Goal: Task Accomplishment & Management: Complete application form

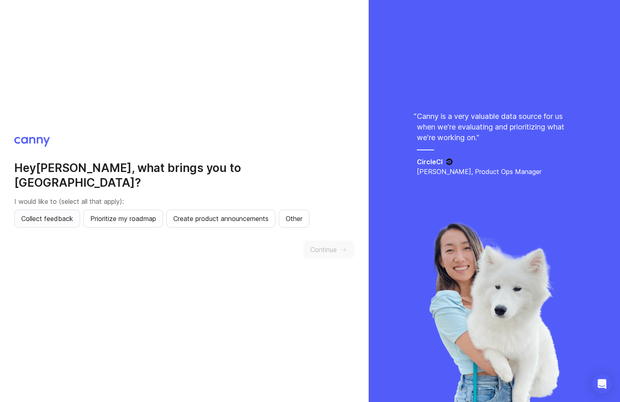
click at [60, 214] on span "Collect feedback" at bounding box center [47, 219] width 52 height 10
click at [134, 214] on span "Prioritize my roadmap" at bounding box center [123, 219] width 66 height 10
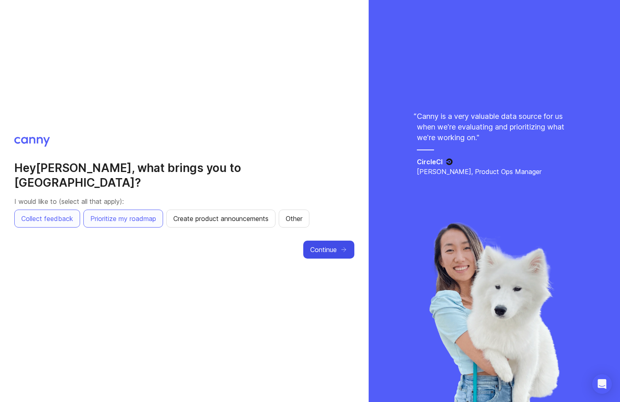
click at [328, 245] on span "Continue" at bounding box center [323, 250] width 27 height 10
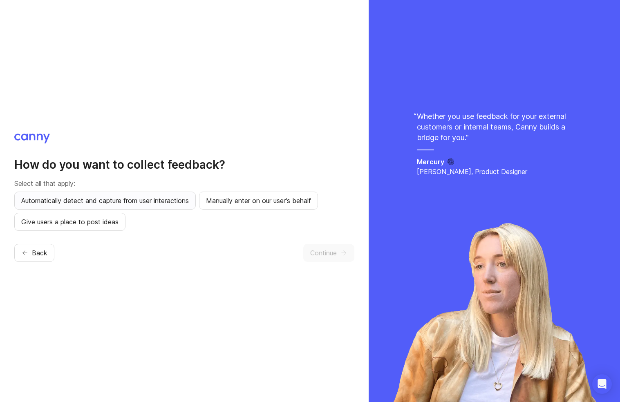
click at [109, 203] on span "Automatically detect and capture from user interactions" at bounding box center [105, 201] width 168 height 10
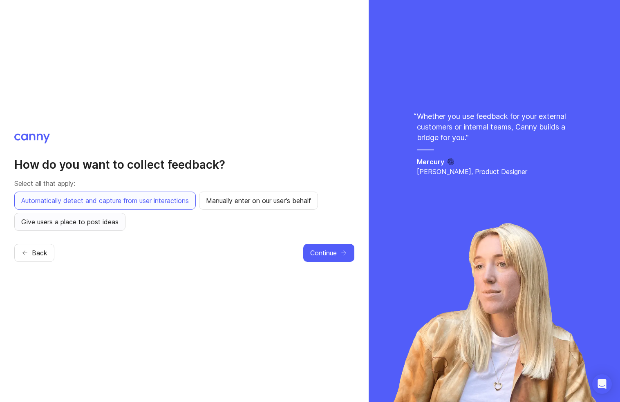
click at [86, 225] on span "Give users a place to post ideas" at bounding box center [69, 222] width 97 height 10
click at [331, 251] on span "Continue" at bounding box center [323, 253] width 27 height 10
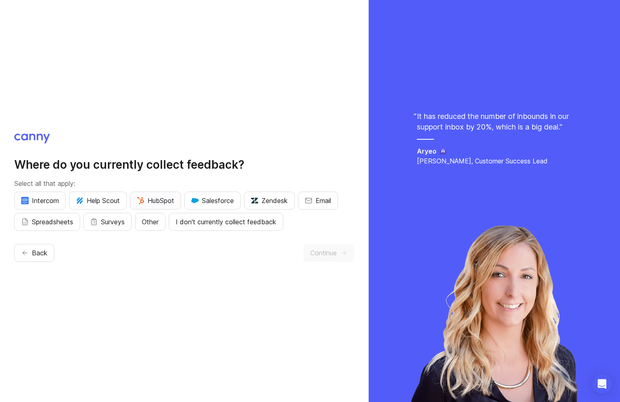
click at [159, 197] on span "HubSpot" at bounding box center [155, 201] width 37 height 10
click at [272, 204] on span "Zendesk" at bounding box center [269, 201] width 37 height 10
click at [312, 200] on icon "button" at bounding box center [308, 200] width 7 height 7
click at [22, 223] on button "Spreadsheets" at bounding box center [47, 222] width 66 height 18
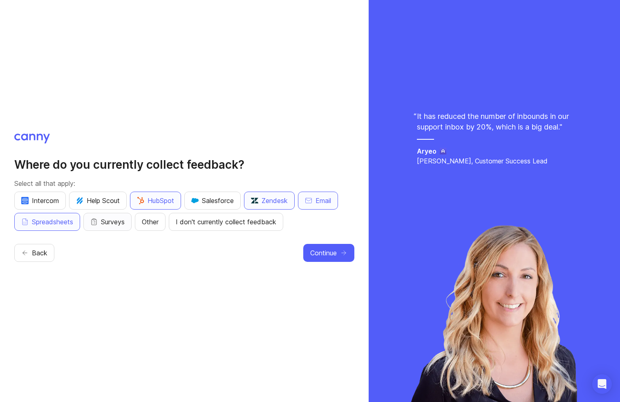
click at [95, 220] on rect "button" at bounding box center [94, 219] width 2 height 1
click at [154, 225] on span "Other" at bounding box center [150, 222] width 17 height 10
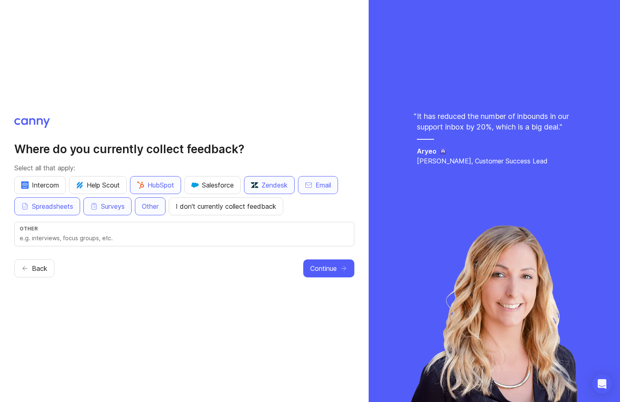
click at [76, 231] on div "Other" at bounding box center [184, 229] width 329 height 6
click at [74, 234] on input "text" at bounding box center [184, 238] width 329 height 9
type input "I"
click at [340, 269] on button "Continue" at bounding box center [328, 268] width 51 height 18
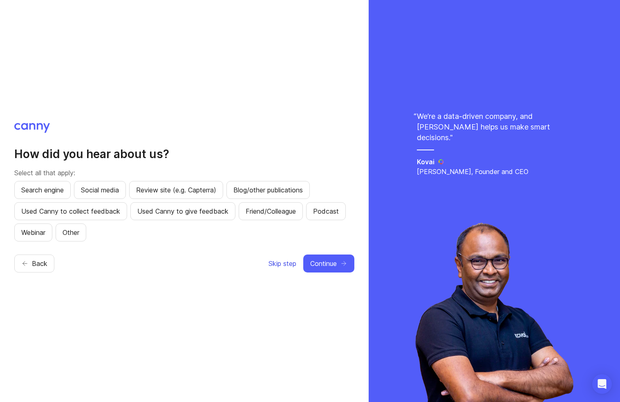
click at [284, 258] on button "Skip step" at bounding box center [282, 264] width 29 height 18
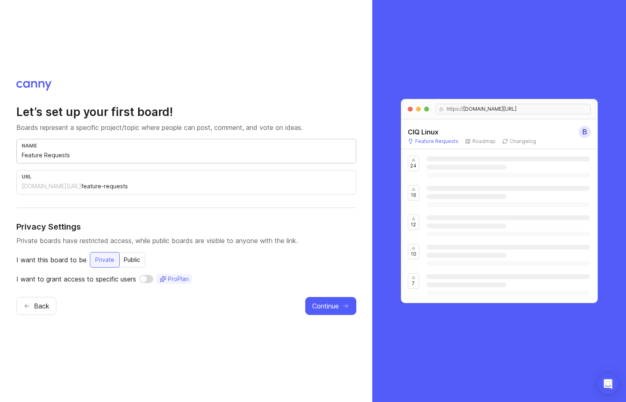
drag, startPoint x: 134, startPoint y: 155, endPoint x: 13, endPoint y: 150, distance: 121.9
click at [13, 150] on div "Let’s set up your first board! Boards represent a specific project/topic where …" at bounding box center [186, 201] width 372 height 402
type input "r"
type input "rl"
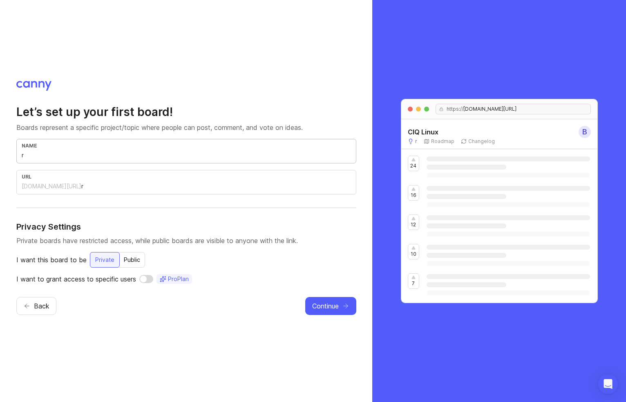
type input "rl"
type input "rlc"
type input "rlc-f"
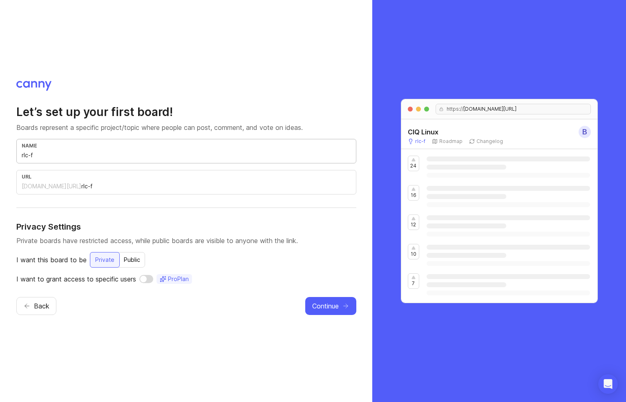
type input "rlc-fa"
type input "rlc-fat"
type input "rlc-fatu"
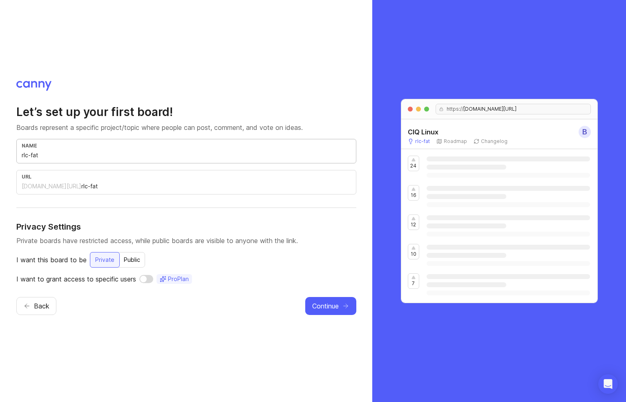
type input "rlc-fatu"
type input "rlc-[PERSON_NAME]"
type input "rlc-fatu"
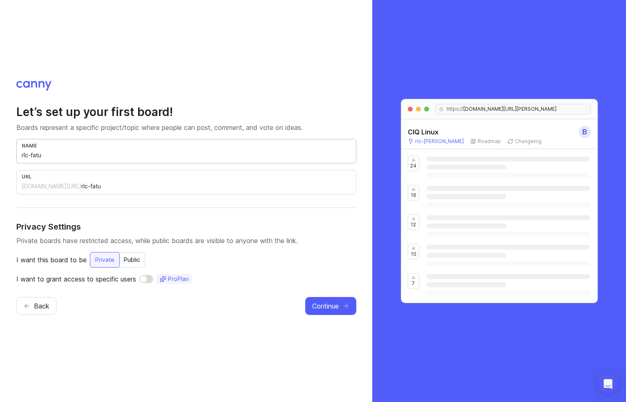
type input "rlc-fat"
type input "rlc-fa"
type input "rlc-f"
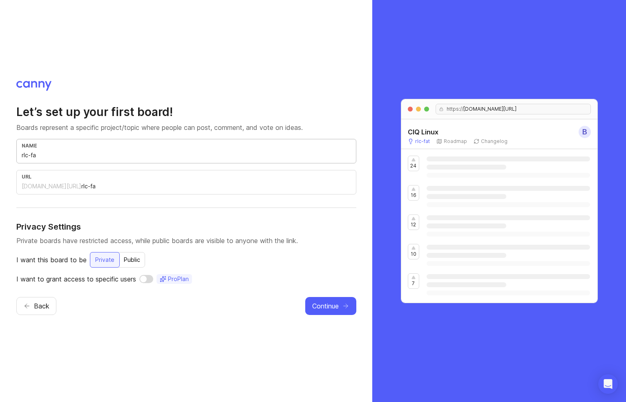
type input "rlc-f"
type input "rlc-fe"
type input "rlc-fea"
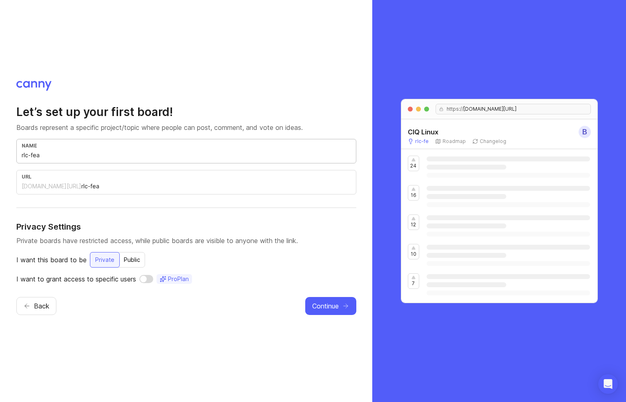
type input "rlc-feat"
type input "R"
type input "r"
type input "RL"
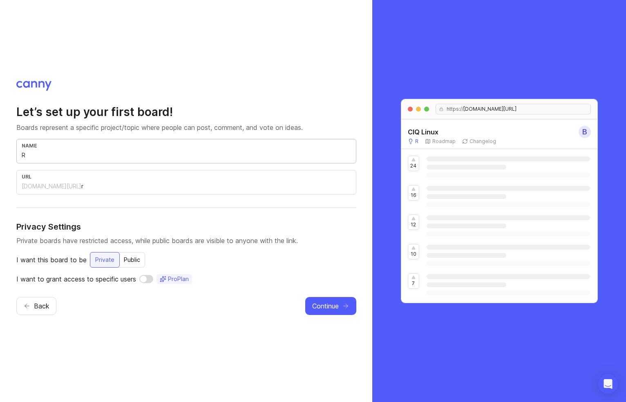
type input "rl"
type input "RLC"
type input "rlc"
type input "RLC r"
type input "rlc-r"
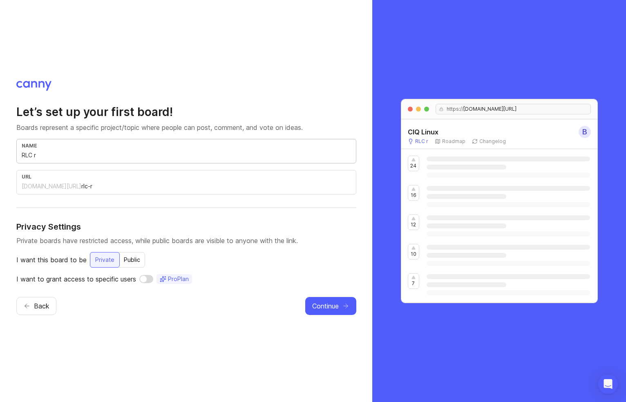
type input "RLC re"
type input "rlc-re"
type input "RLC rea"
type input "rlc-rea"
type input "RLC reat"
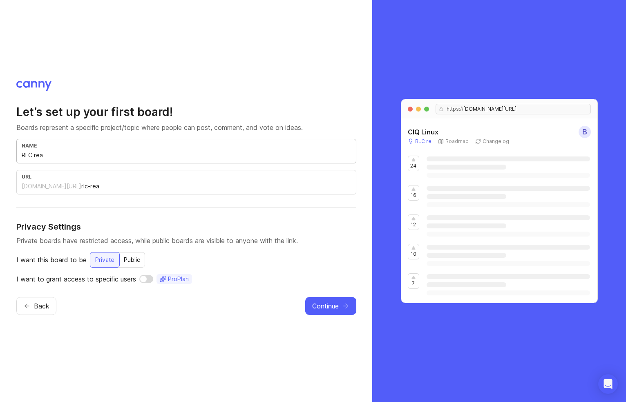
type input "rlc-reat"
type input "RLC reatu"
type input "rlc-reatu"
type input "RLC reatur"
type input "rlc-reatur"
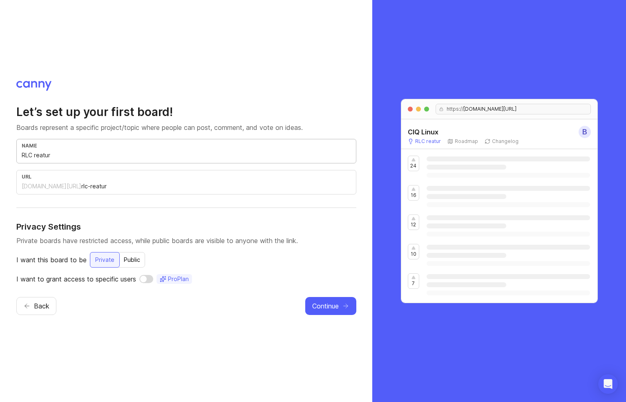
type input "RLC reature"
type input "rlc-reature"
type input "RLC reatur"
type input "rlc-reatur"
type input "RLC reatu"
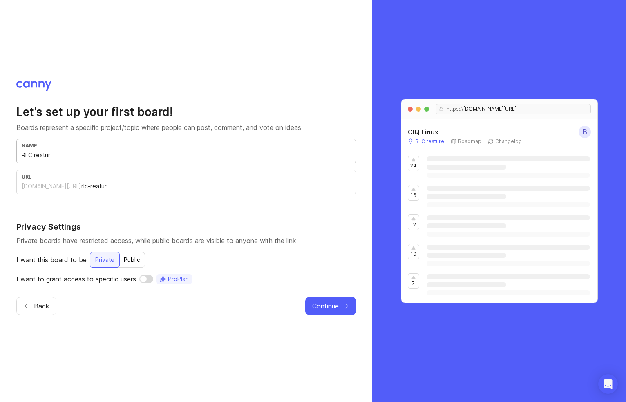
type input "rlc-reatu"
type input "RLC reat"
type input "rlc-reat"
type input "RLC rea"
type input "rlc-rea"
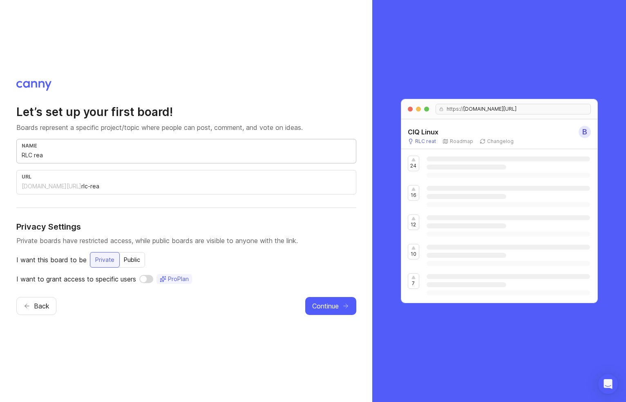
type input "RLC re"
type input "rlc-re"
type input "RLC r"
type input "rlc-r"
type input "RLC"
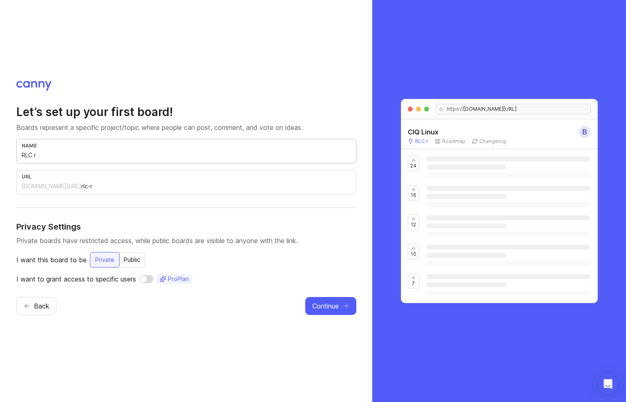
type input "rlc"
type input "RLC r"
type input "rlc-r"
type input "RLC re"
type input "rlc-re"
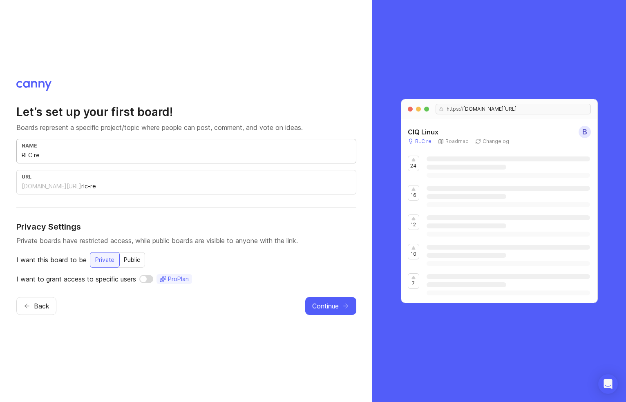
type input "RLC req"
type input "rlc-req"
type input "RLC requ"
type input "rlc-requ"
type input "RLC reque"
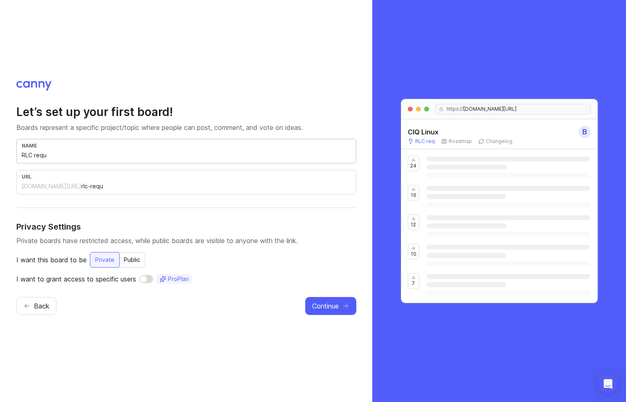
type input "rlc-reque"
type input "RLC reques"
type input "rlc-reques"
type input "RLC request"
type input "rlc-request"
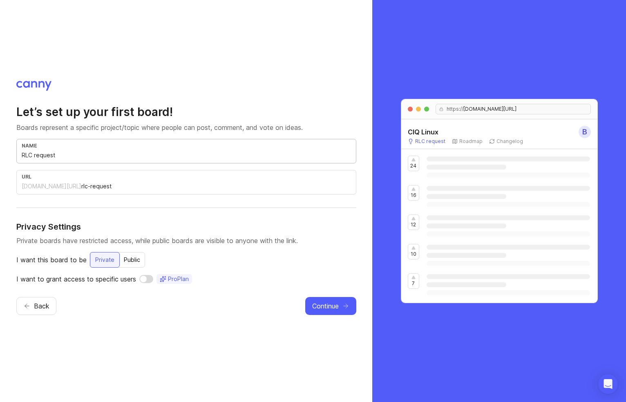
type input "RLC requests"
type input "rlc-requests"
type input "RLC requests"
click at [105, 310] on div "Back Continue" at bounding box center [186, 306] width 340 height 18
click at [329, 306] on span "Continue" at bounding box center [325, 306] width 27 height 10
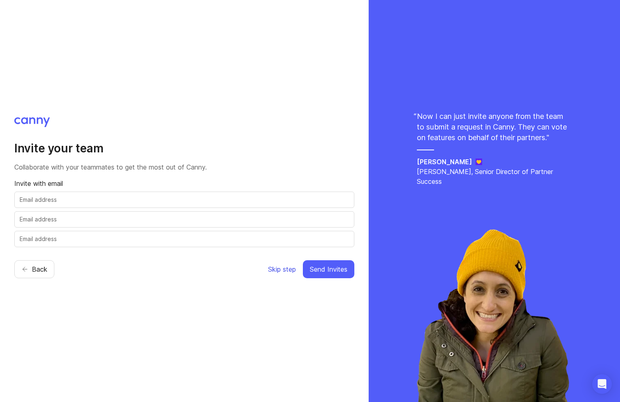
click at [283, 273] on span "Skip step" at bounding box center [282, 269] width 28 height 10
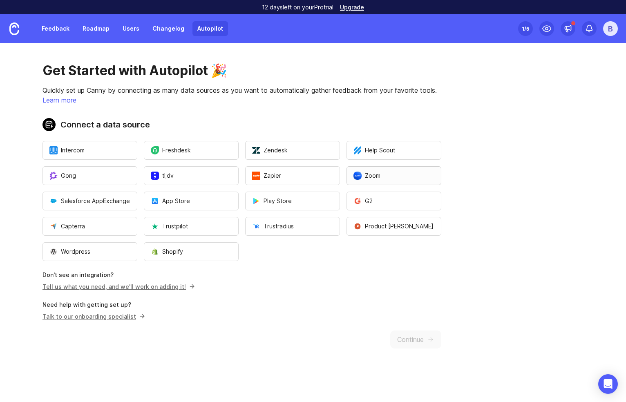
click at [404, 166] on ul "Intercom Freshdesk Zendesk Help Scout [PERSON_NAME];[PERSON_NAME] Zoom Salesfor…" at bounding box center [241, 201] width 399 height 120
click at [203, 225] on button "Trustpilot" at bounding box center [191, 226] width 95 height 19
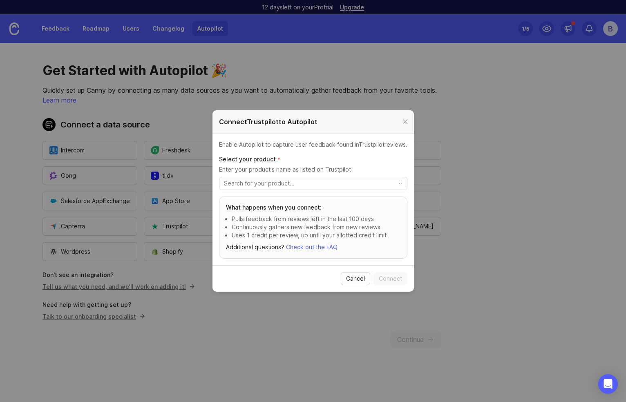
click at [358, 277] on span "Cancel" at bounding box center [355, 279] width 19 height 8
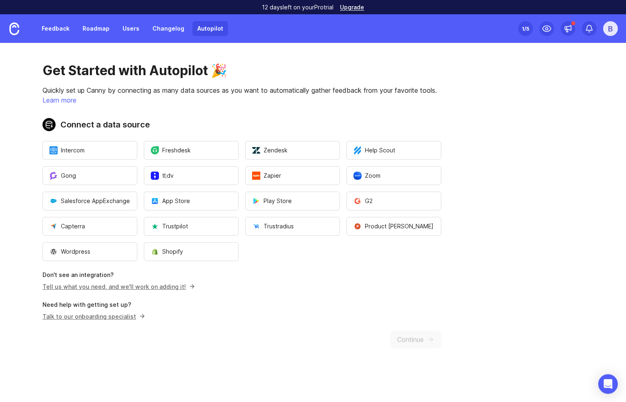
click at [364, 277] on p "Don't see an integration?" at bounding box center [241, 275] width 399 height 8
click at [279, 152] on span "Zendesk" at bounding box center [270, 150] width 36 height 8
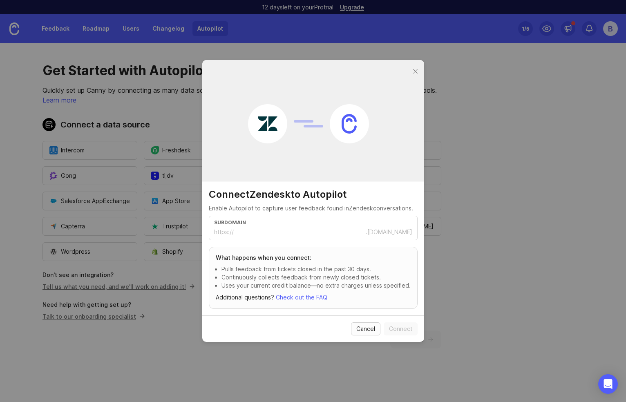
click at [364, 330] on span "Cancel" at bounding box center [365, 329] width 19 height 8
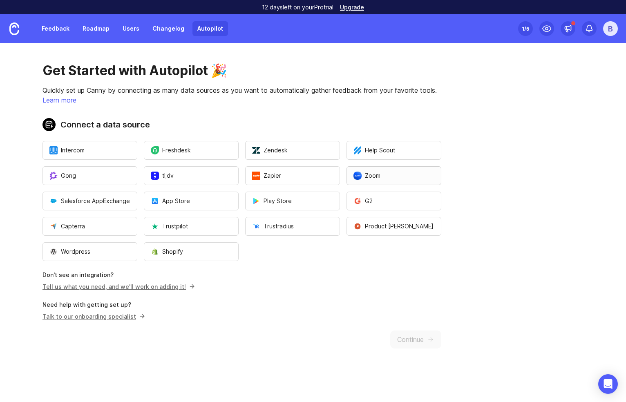
click at [367, 175] on span "Zoom" at bounding box center [366, 176] width 27 height 8
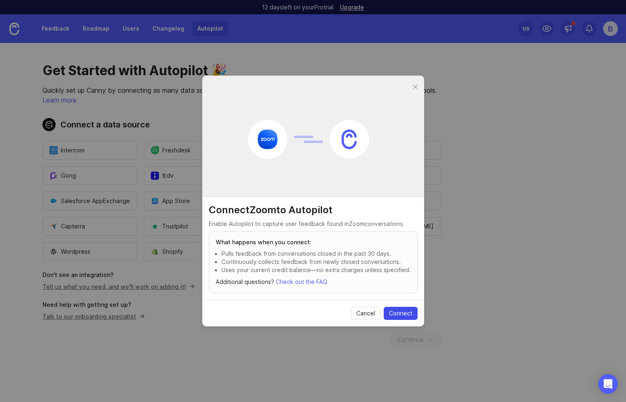
click at [398, 312] on span "Connect" at bounding box center [400, 313] width 23 height 8
